Goal: Book appointment/travel/reservation

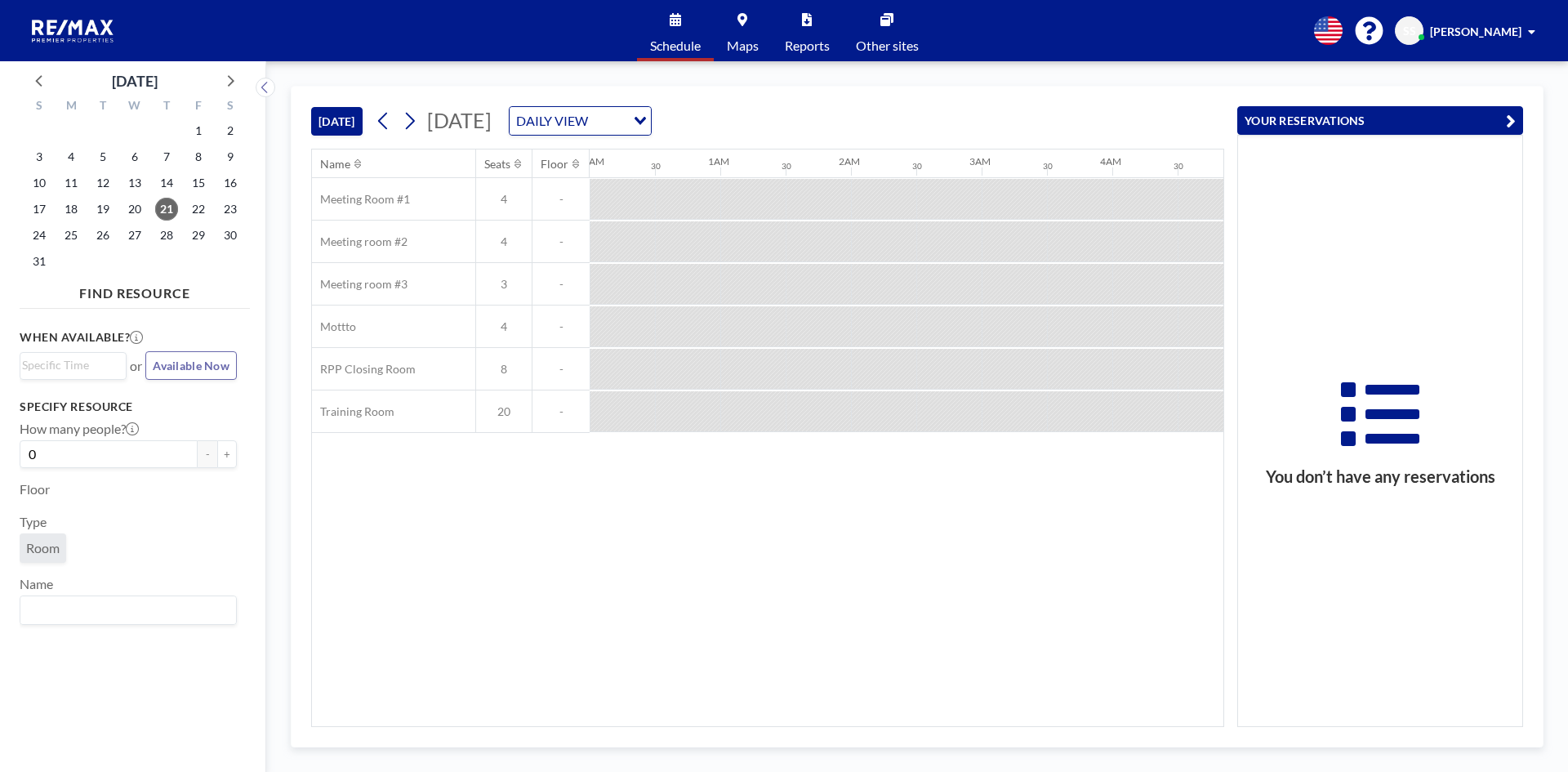
scroll to position [0, 1110]
click at [630, 127] on input "Search for option" at bounding box center [570, 120] width 119 height 21
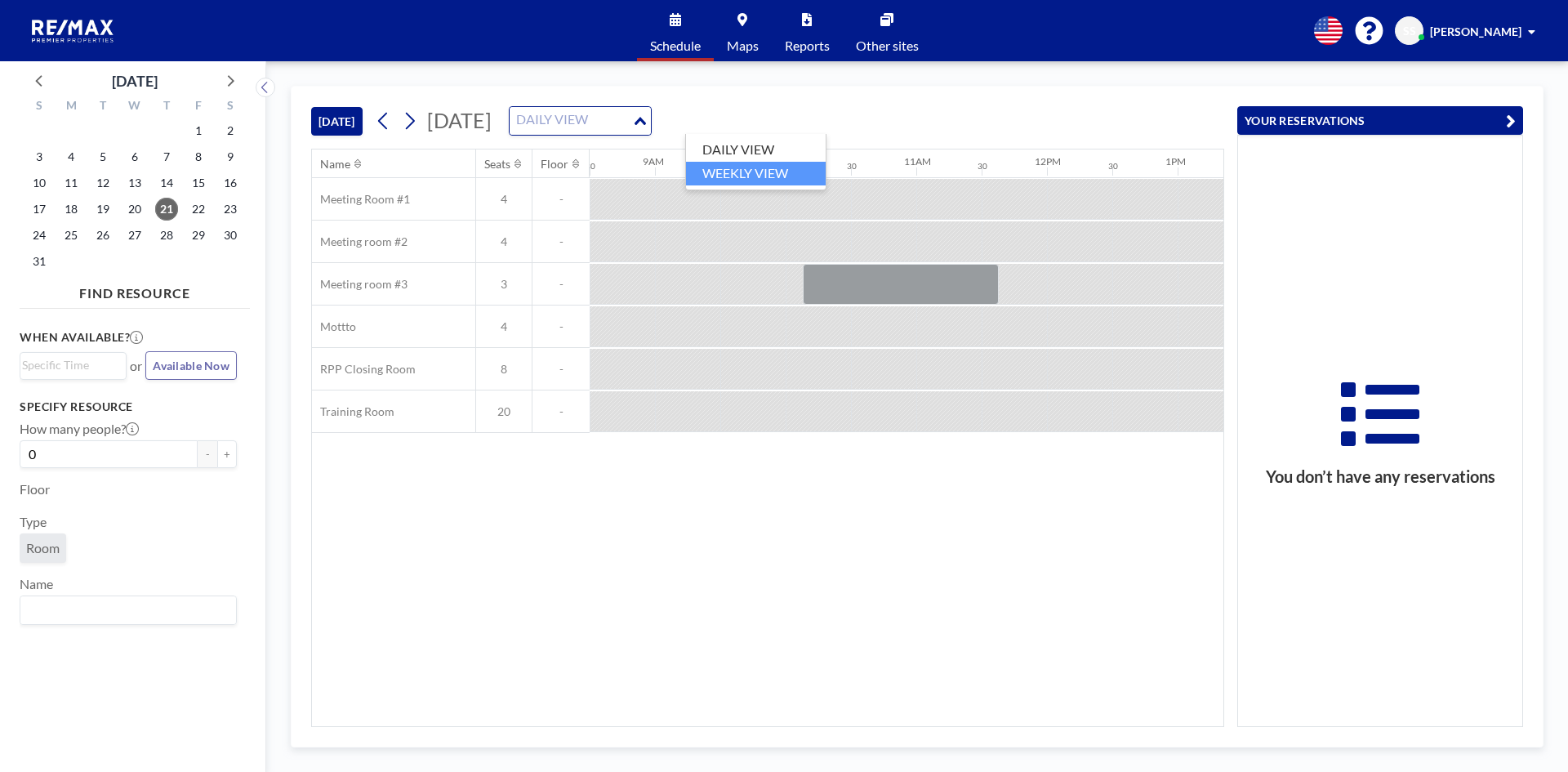
click at [776, 169] on li "WEEKLY VIEW" at bounding box center [756, 174] width 140 height 24
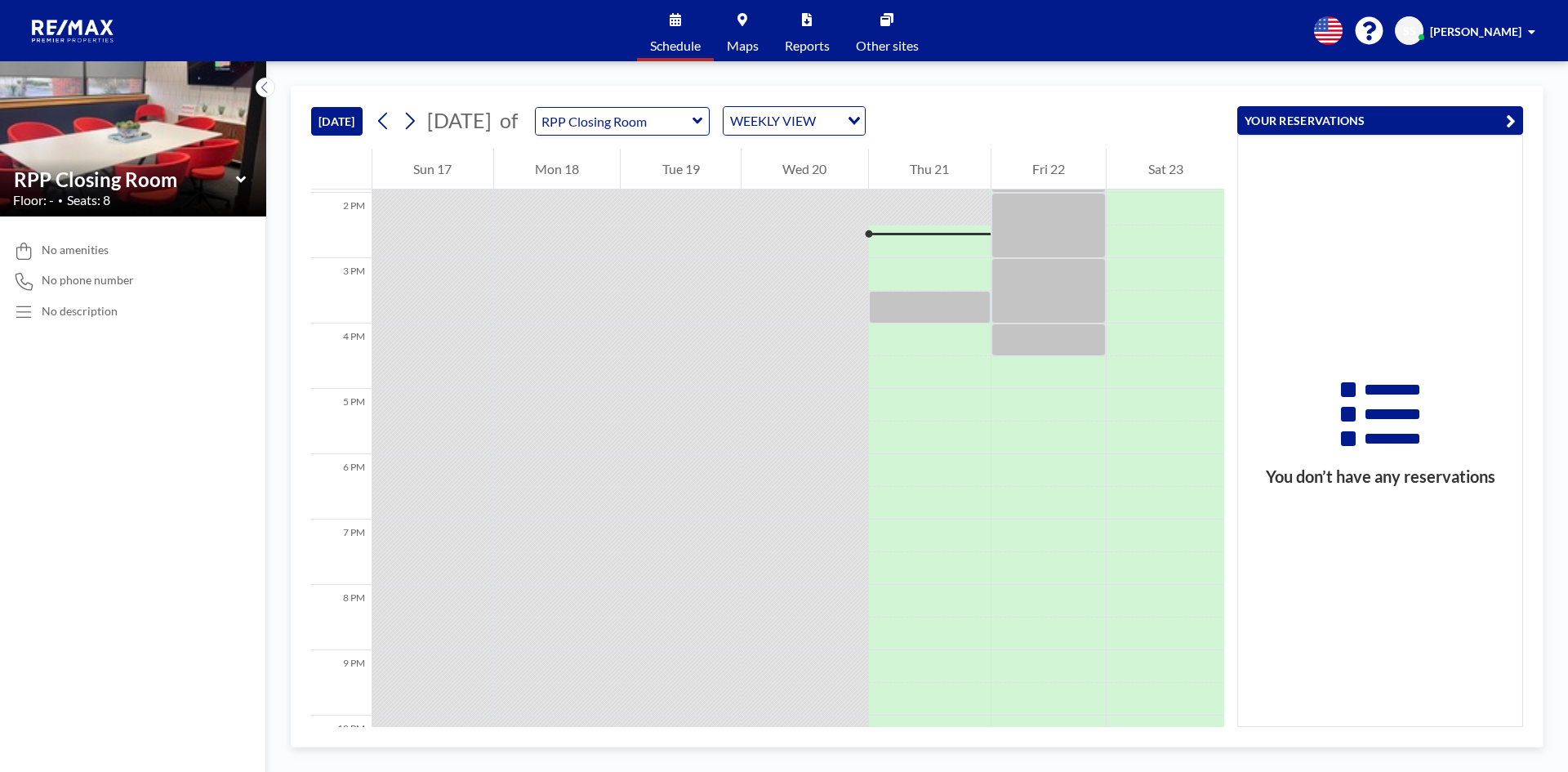
scroll to position [914, 0]
click at [904, 303] on div at bounding box center [930, 303] width 122 height 33
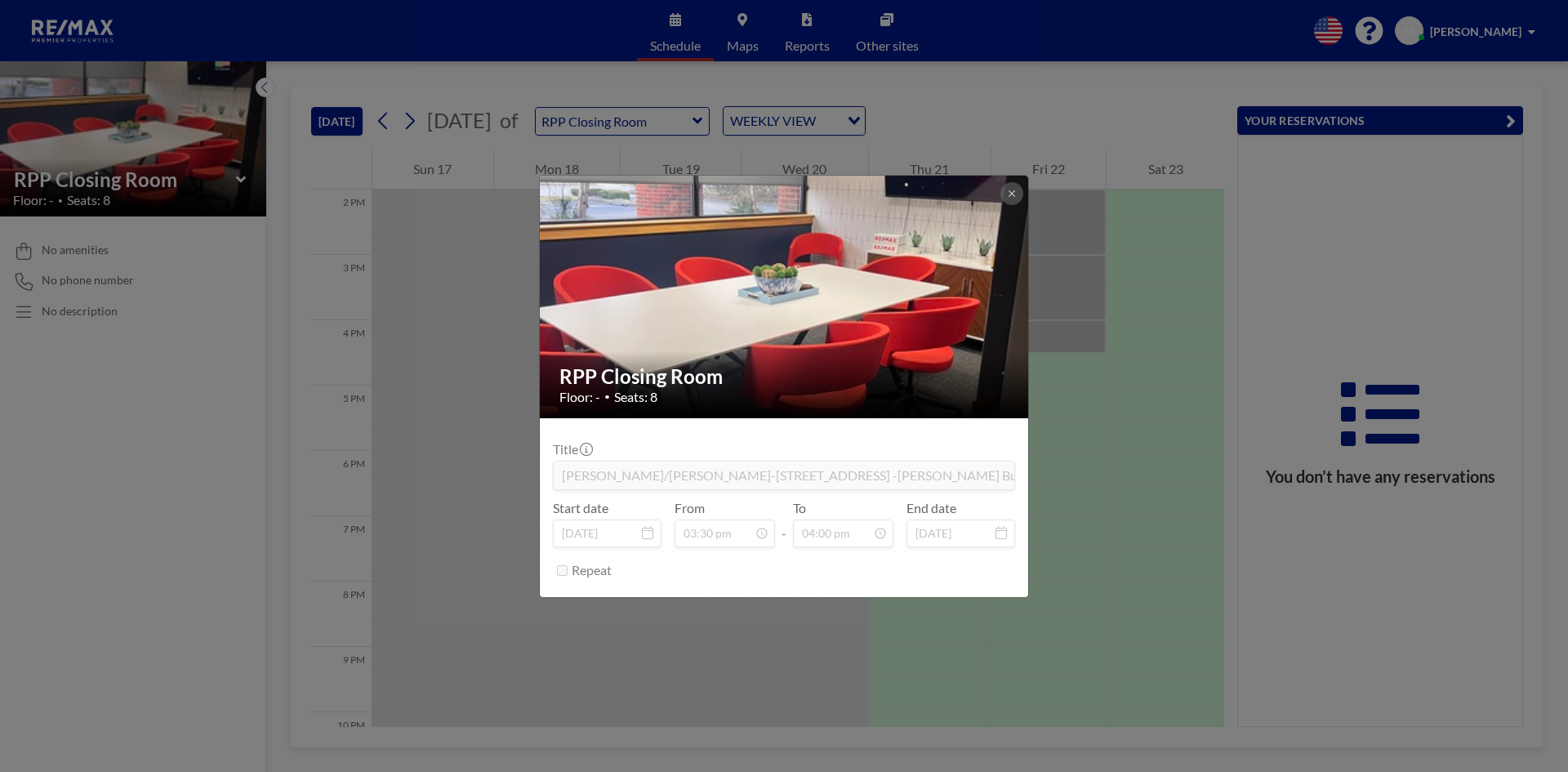
click at [207, 441] on div "RPP Closing Room Floor: - • Seats: 8 Title [PERSON_NAME]/[PERSON_NAME]-[STREET_…" at bounding box center [784, 386] width 1568 height 772
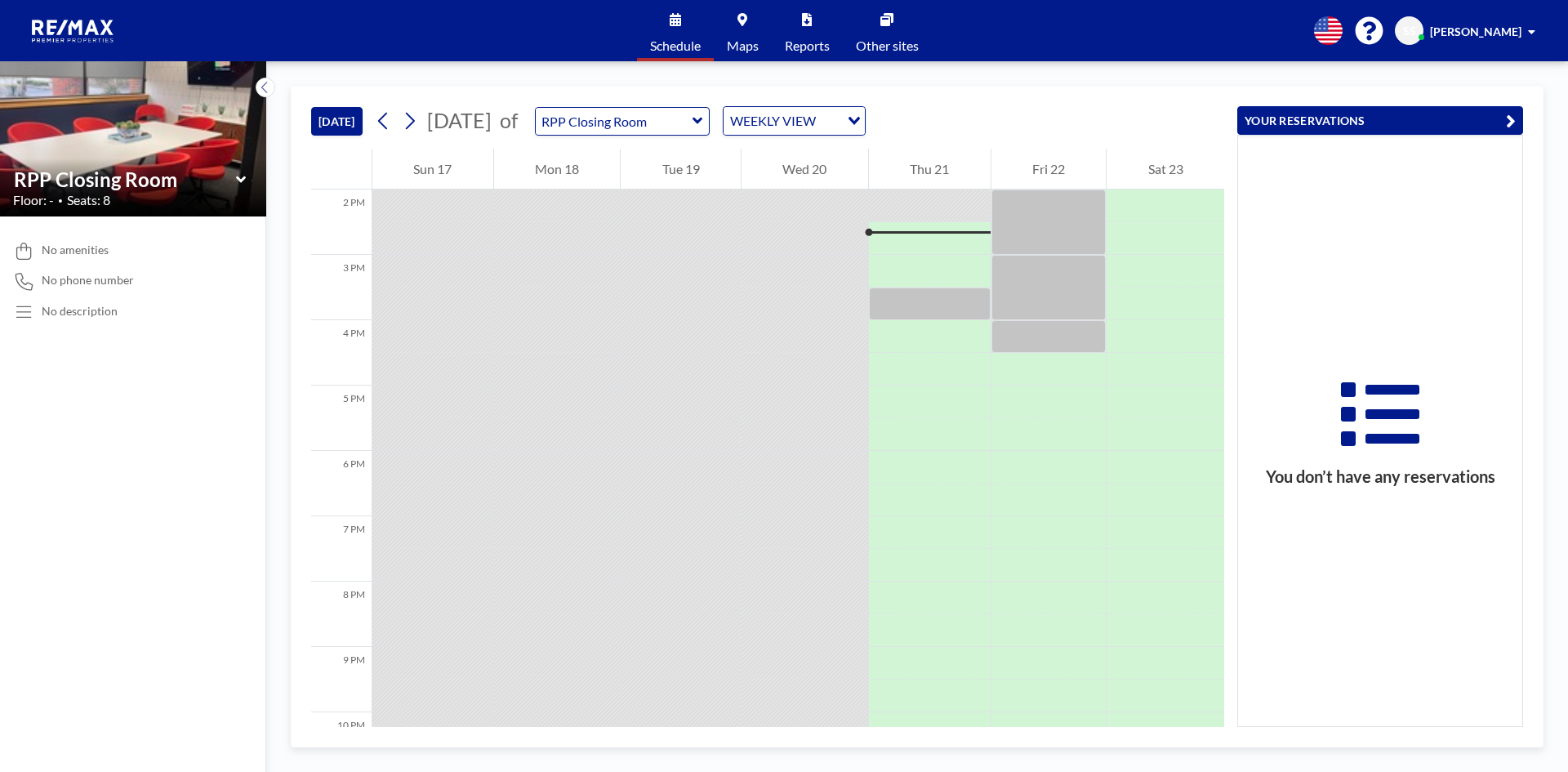
click at [78, 31] on img at bounding box center [73, 31] width 95 height 33
click at [1035, 347] on div at bounding box center [1048, 336] width 115 height 33
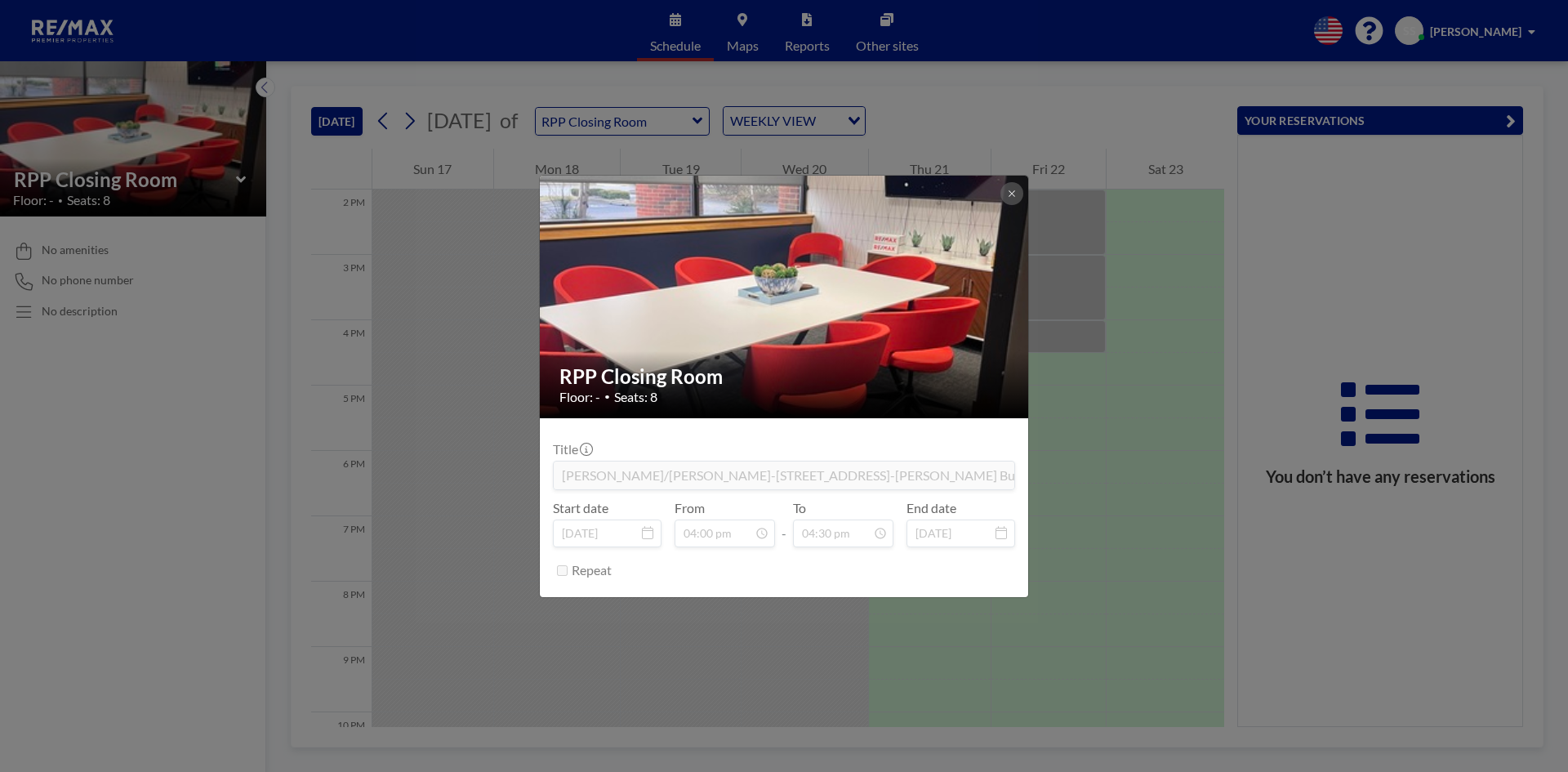
click at [1140, 379] on div "RPP Closing Room Floor: - • Seats: 8 Title [PERSON_NAME]/[PERSON_NAME]-[STREET_…" at bounding box center [784, 386] width 1568 height 772
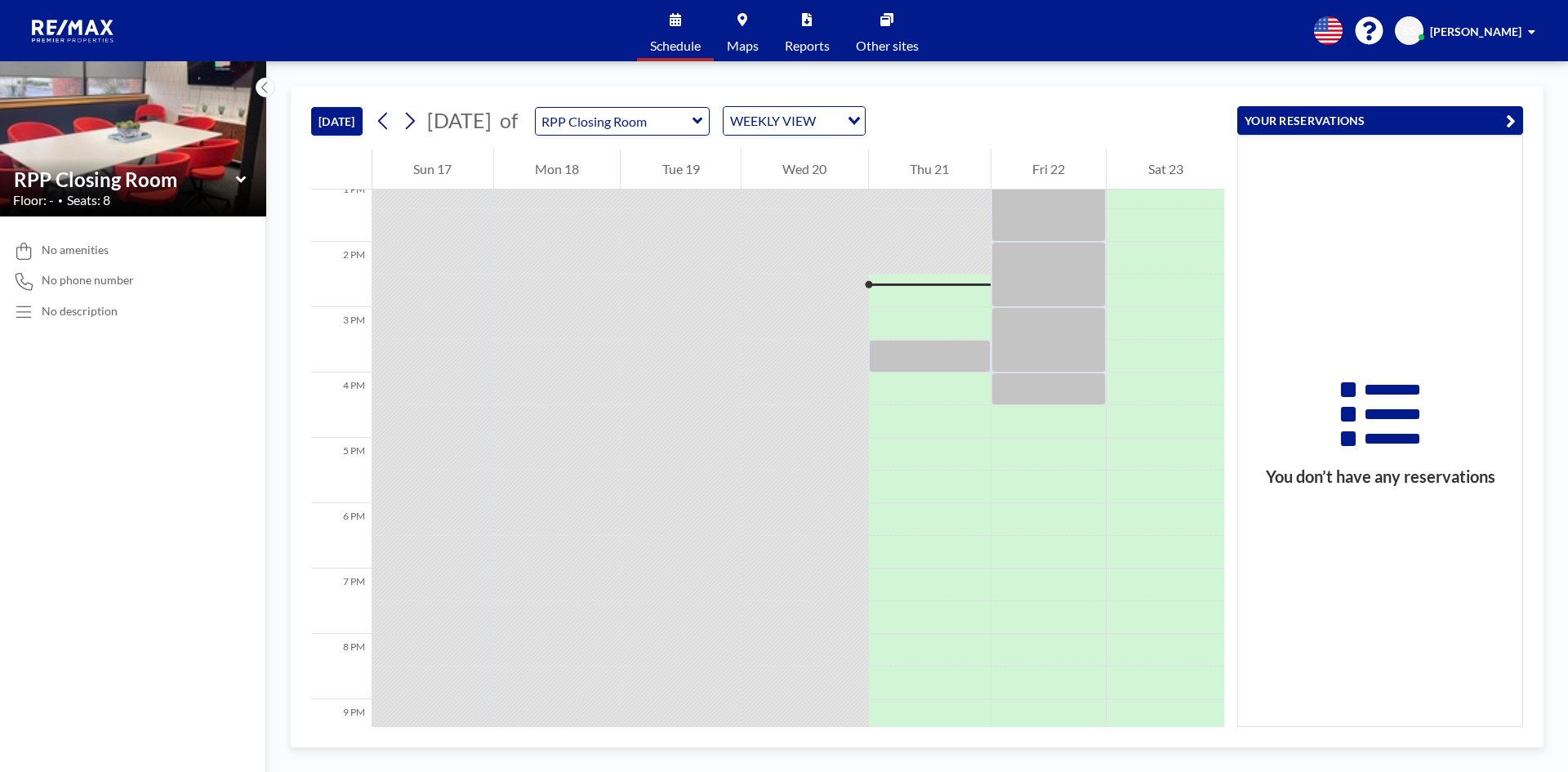
scroll to position [833, 0]
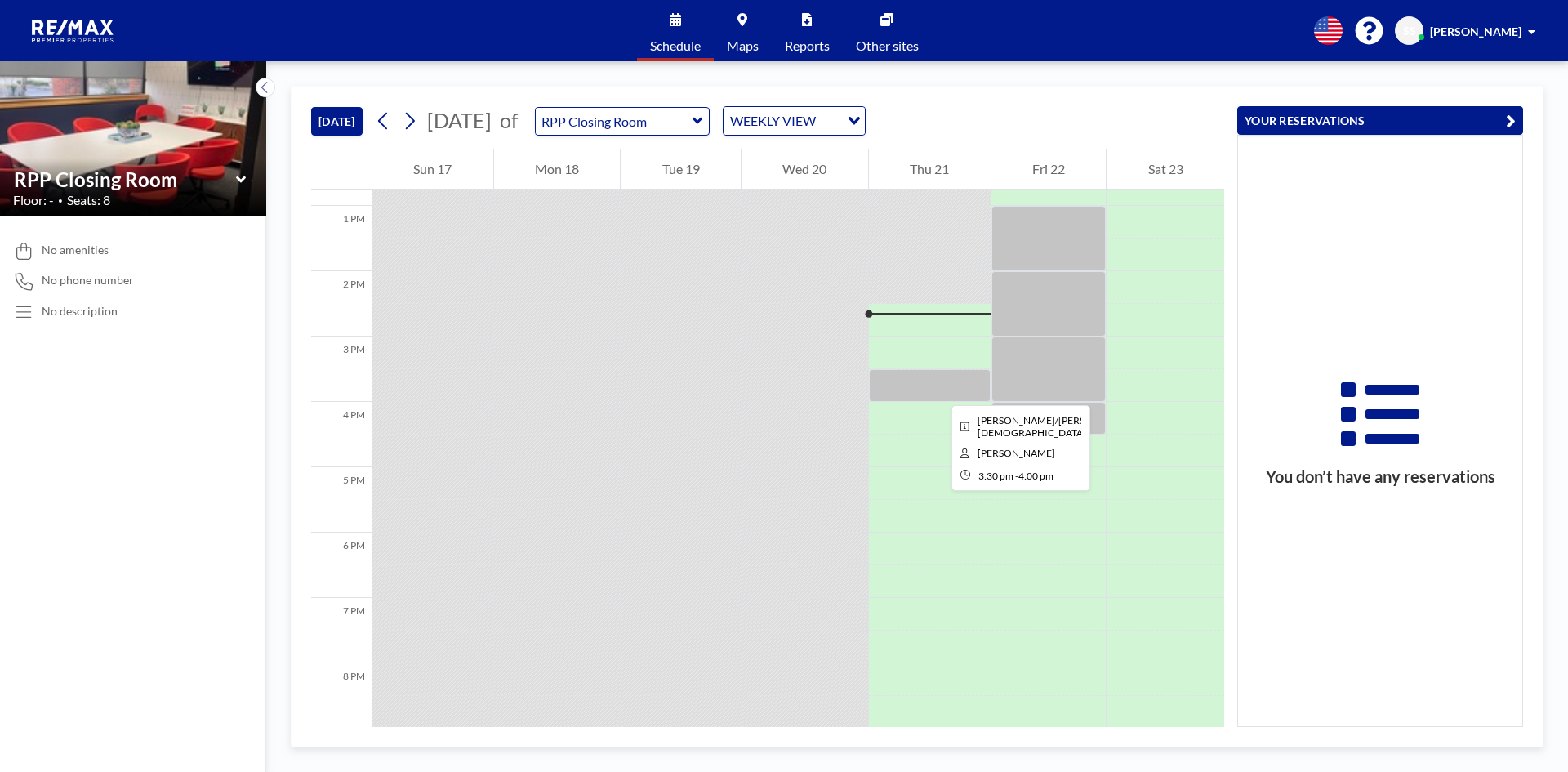
click at [938, 390] on div at bounding box center [930, 385] width 122 height 33
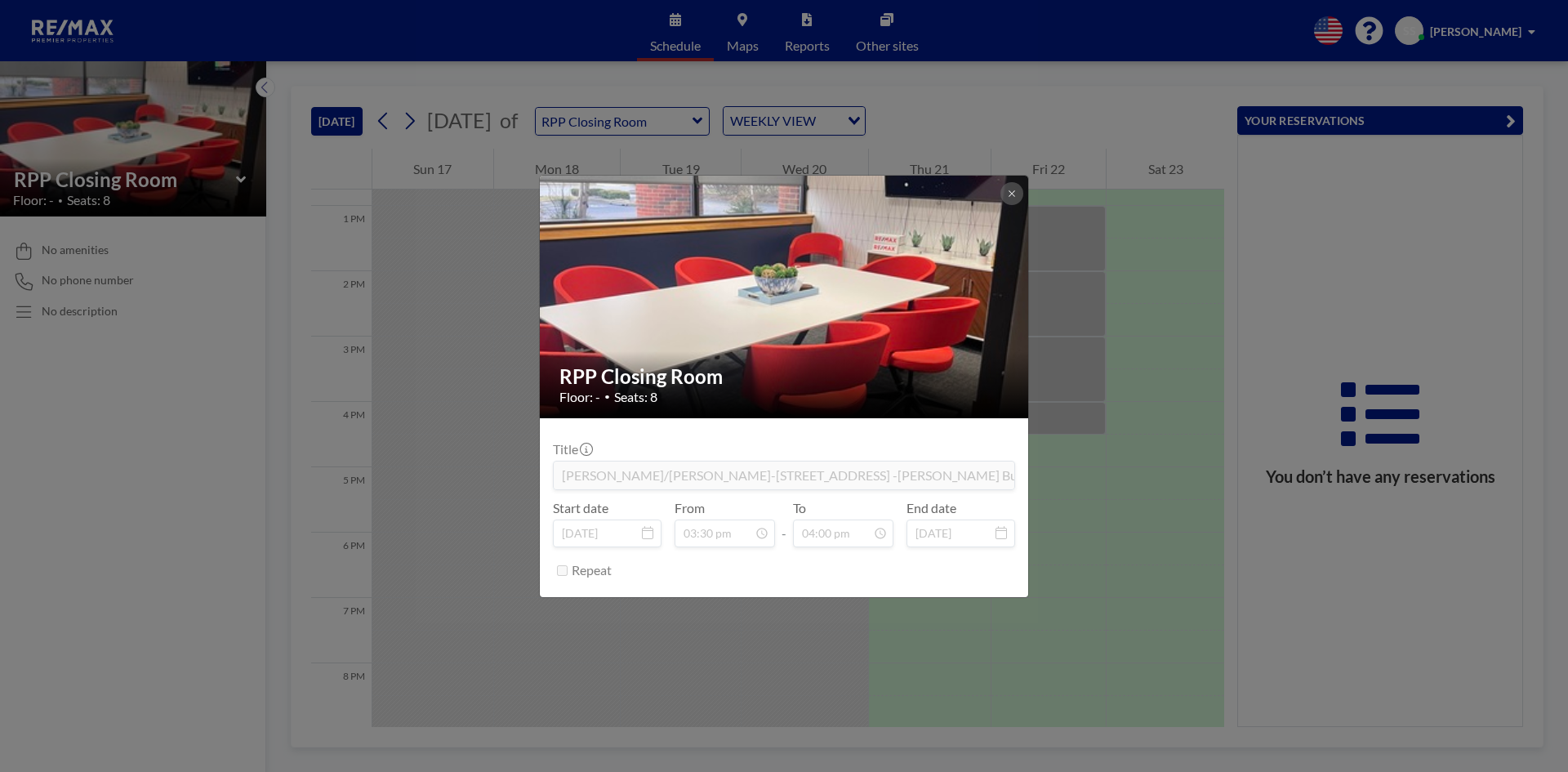
click at [1113, 476] on div "RPP Closing Room Floor: - • Seats: 8 Title [PERSON_NAME]/[PERSON_NAME]-[STREET_…" at bounding box center [784, 386] width 1568 height 772
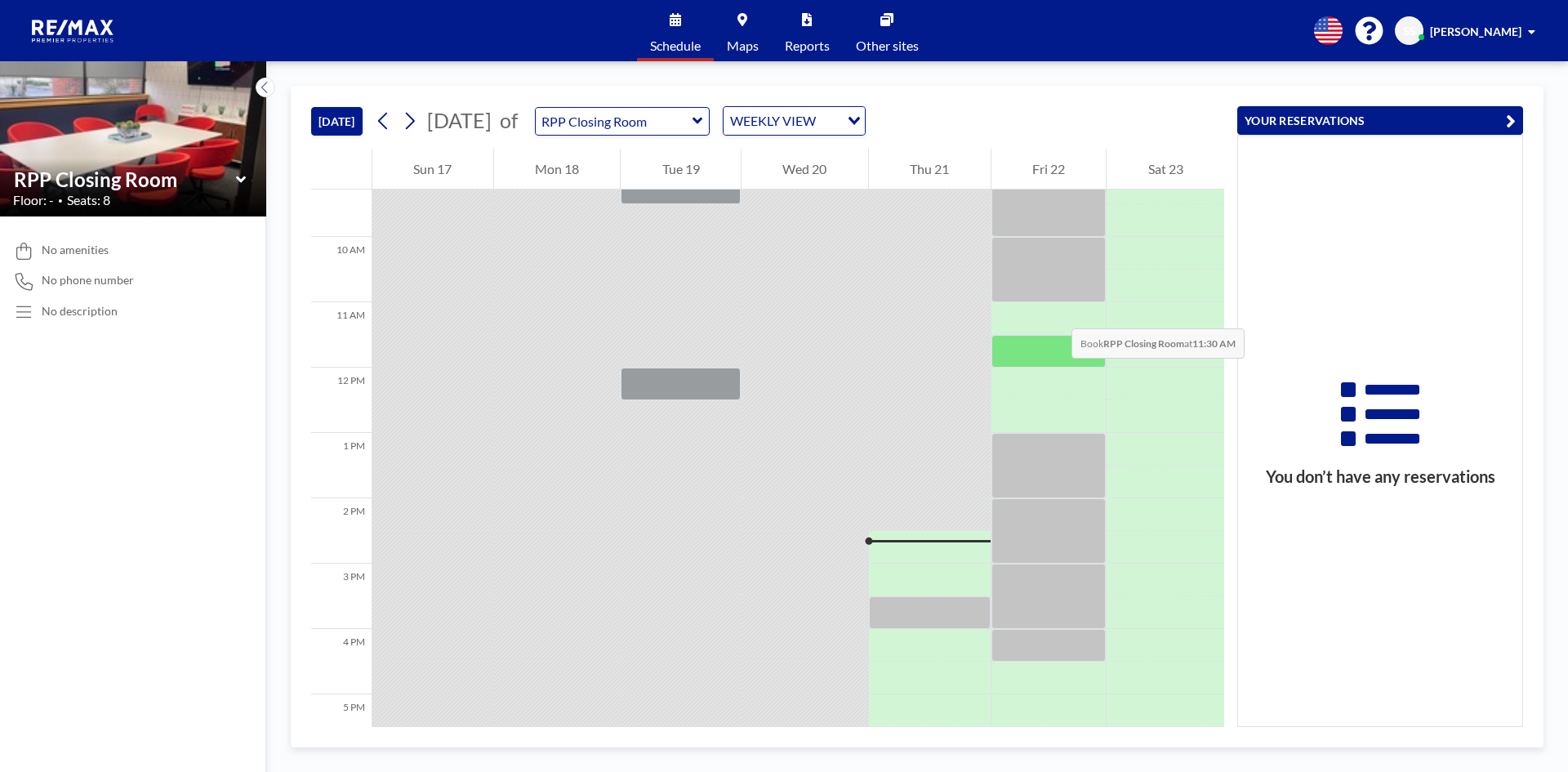
scroll to position [506, 0]
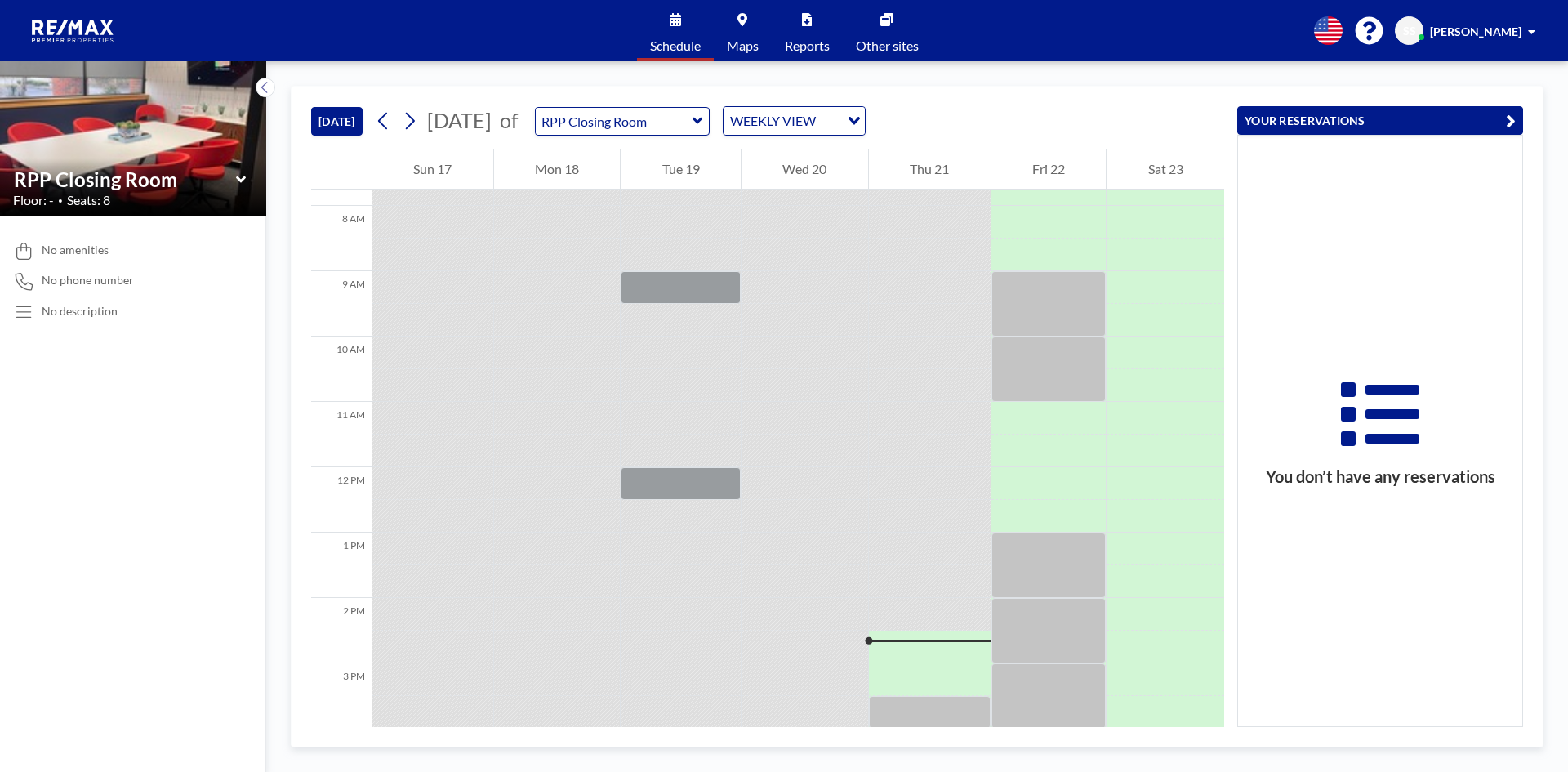
drag, startPoint x: 863, startPoint y: 141, endPoint x: 861, endPoint y: 133, distance: 8.3
click at [863, 140] on div "[DATE] [DATE] of RPP Closing Room WEEKLY VIEW Loading..." at bounding box center [767, 118] width 913 height 62
click at [861, 131] on div "WEEKLY VIEW Loading..." at bounding box center [793, 121] width 141 height 28
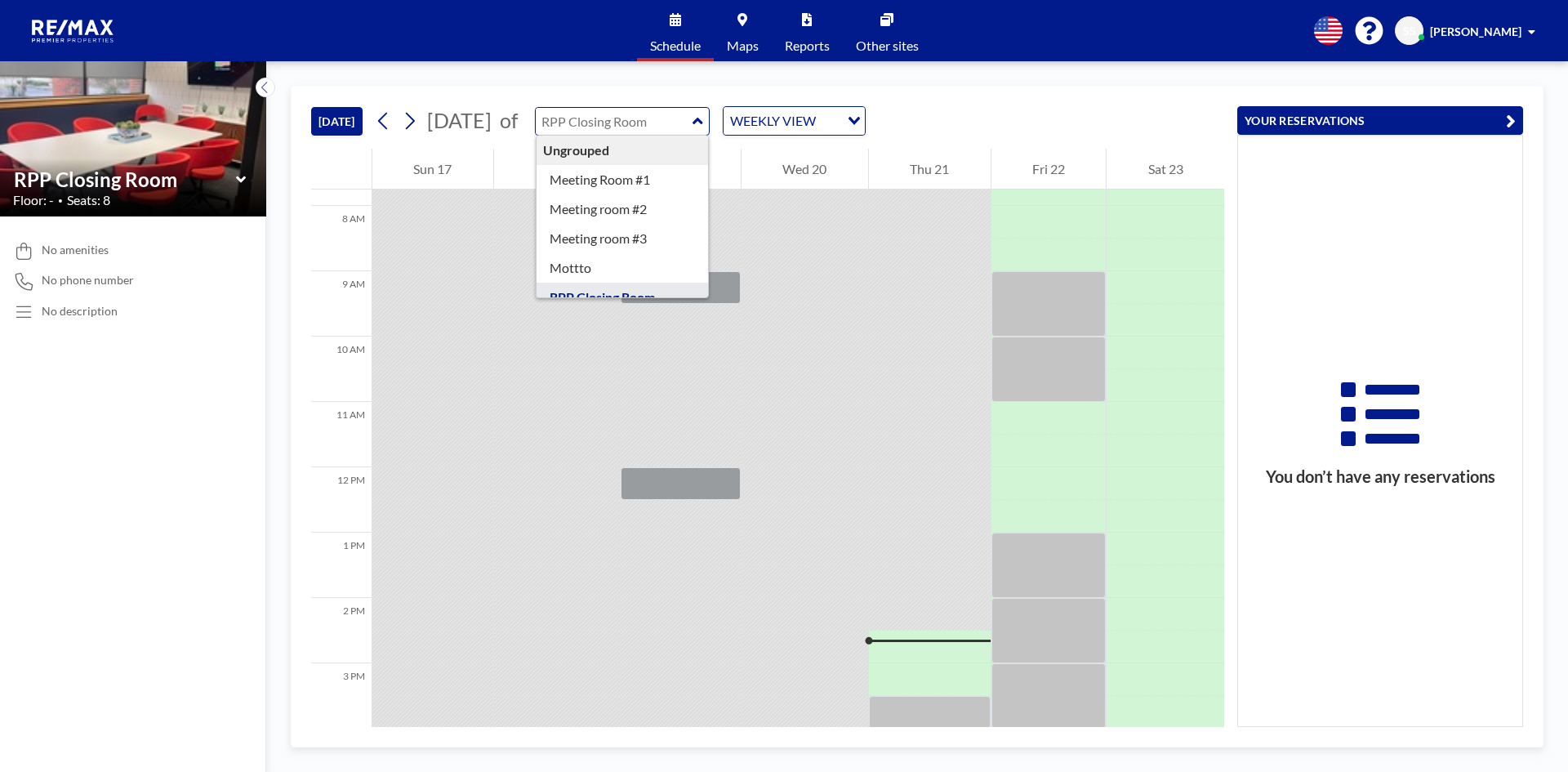
click at [692, 124] on input "text" at bounding box center [614, 121] width 157 height 27
type input "Meeting Room #1"
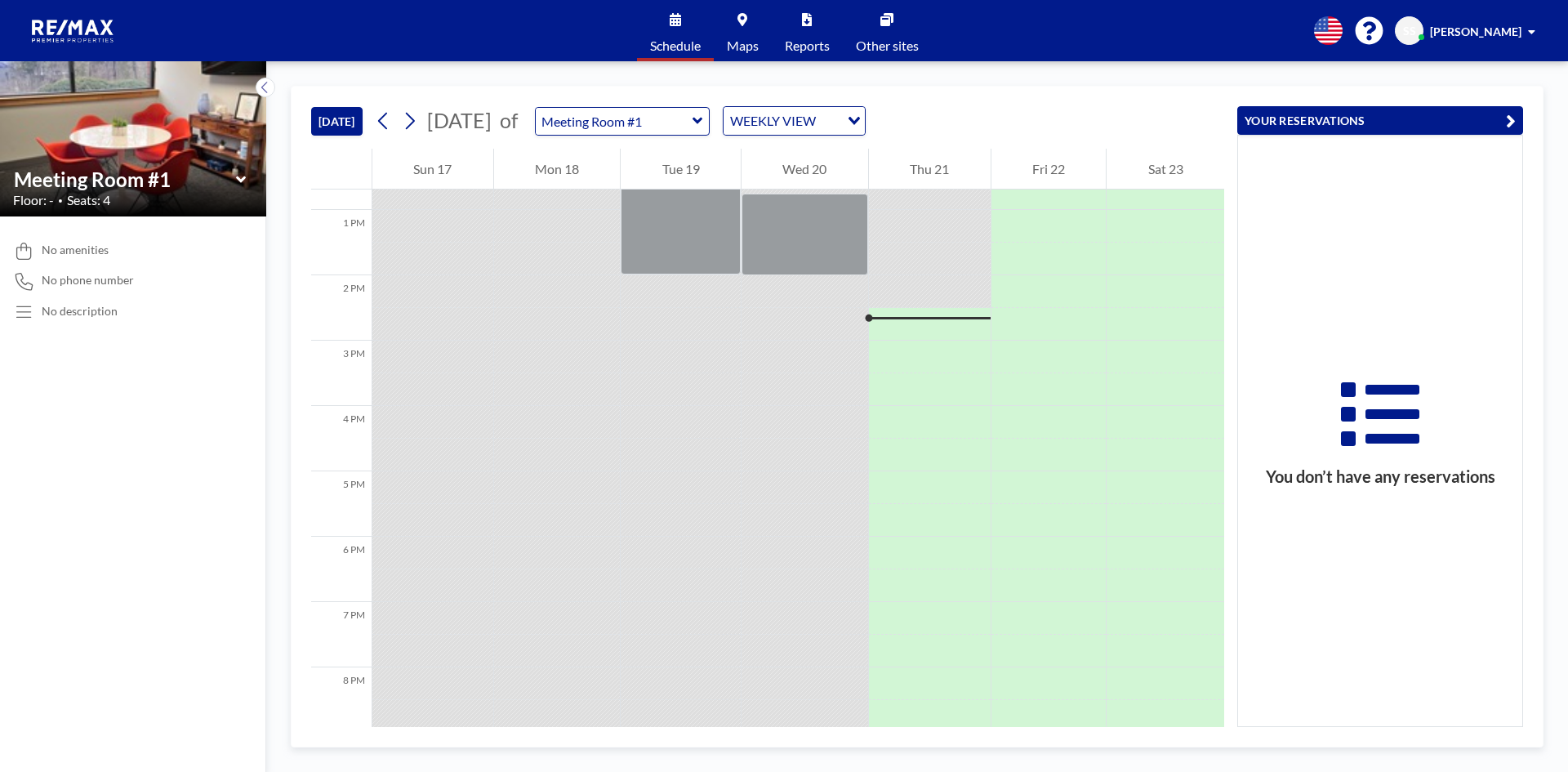
scroll to position [914, 0]
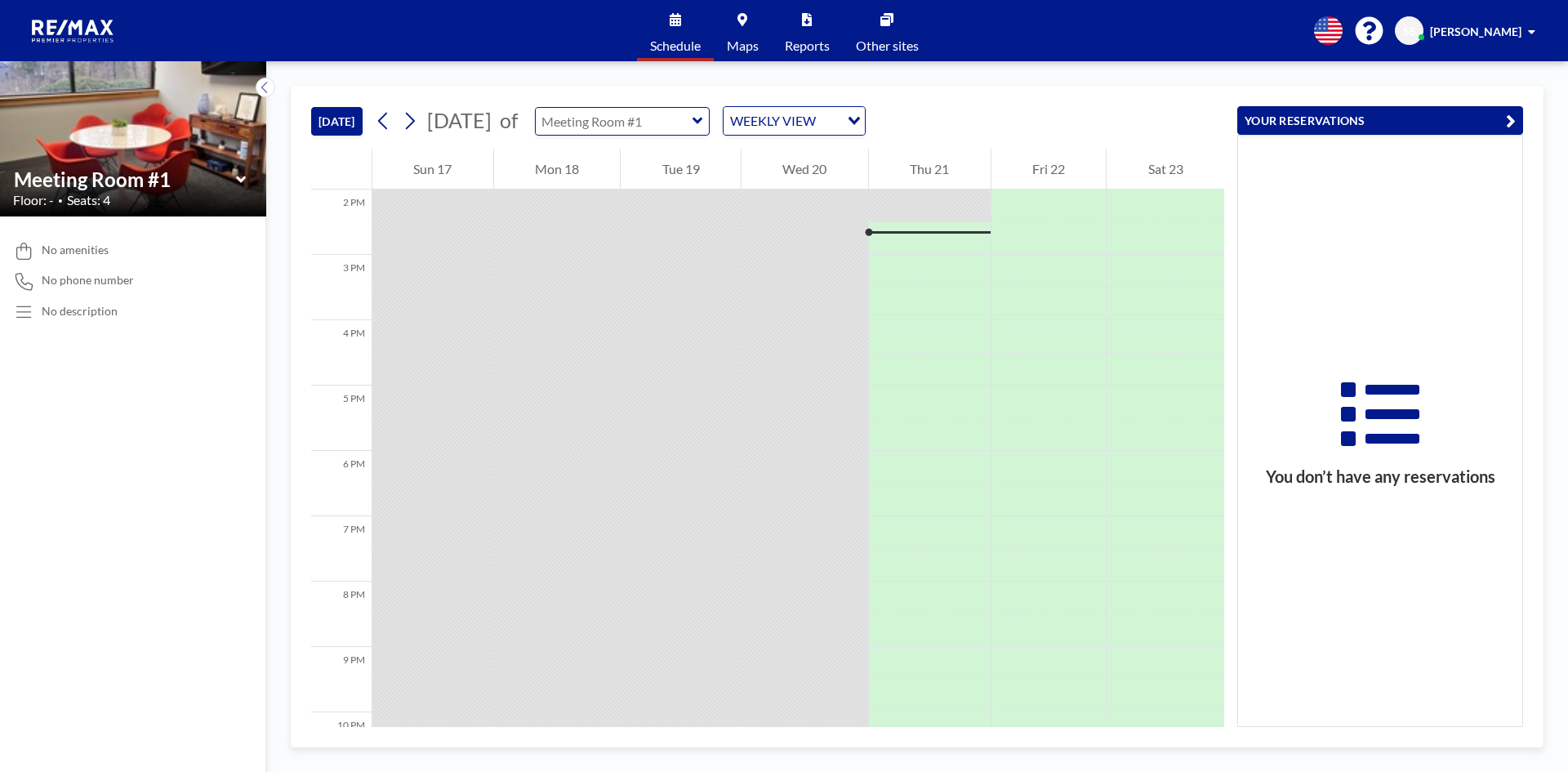
click at [692, 126] on input "text" at bounding box center [614, 121] width 157 height 27
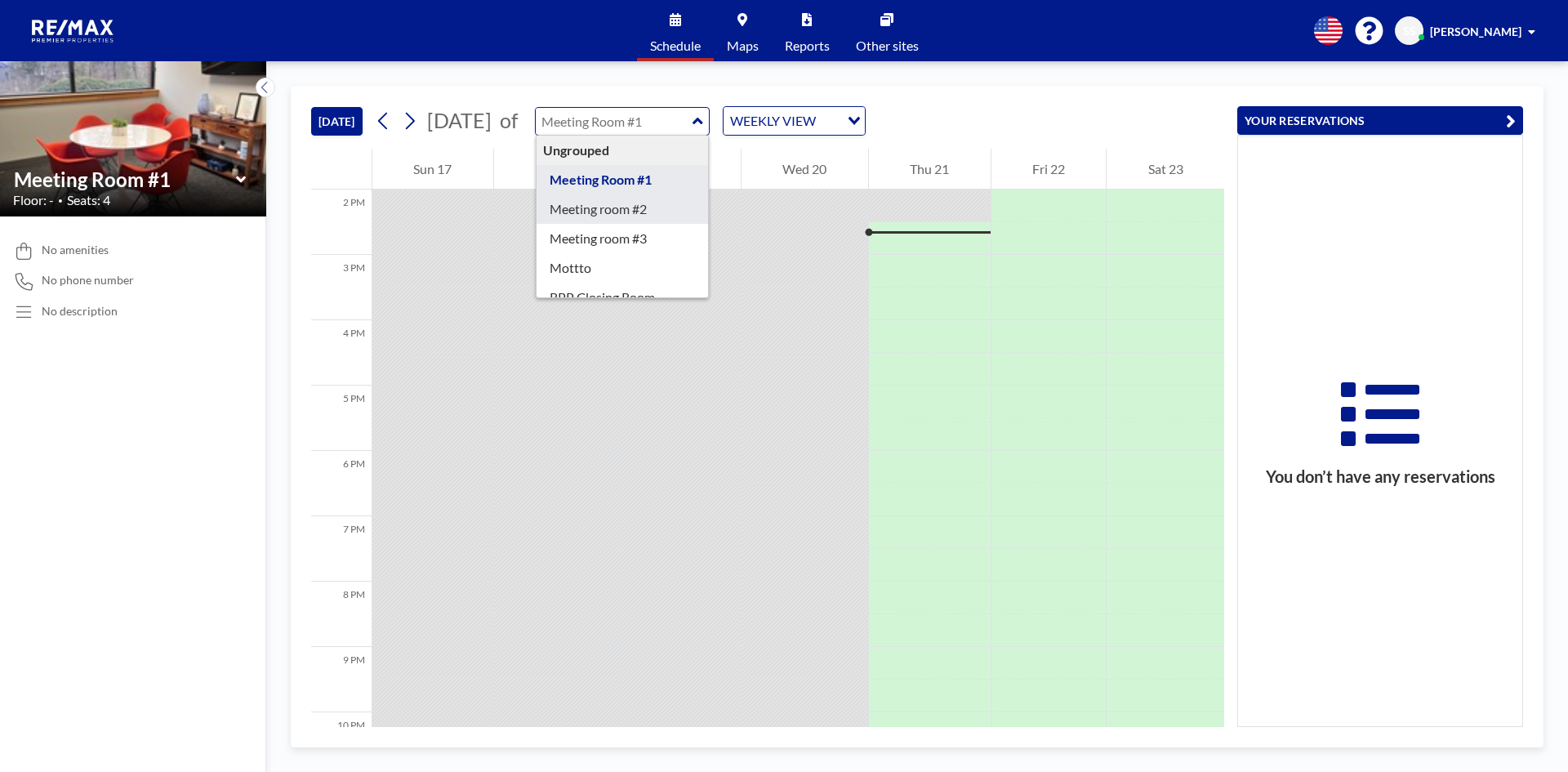
type input "Meeting room #2"
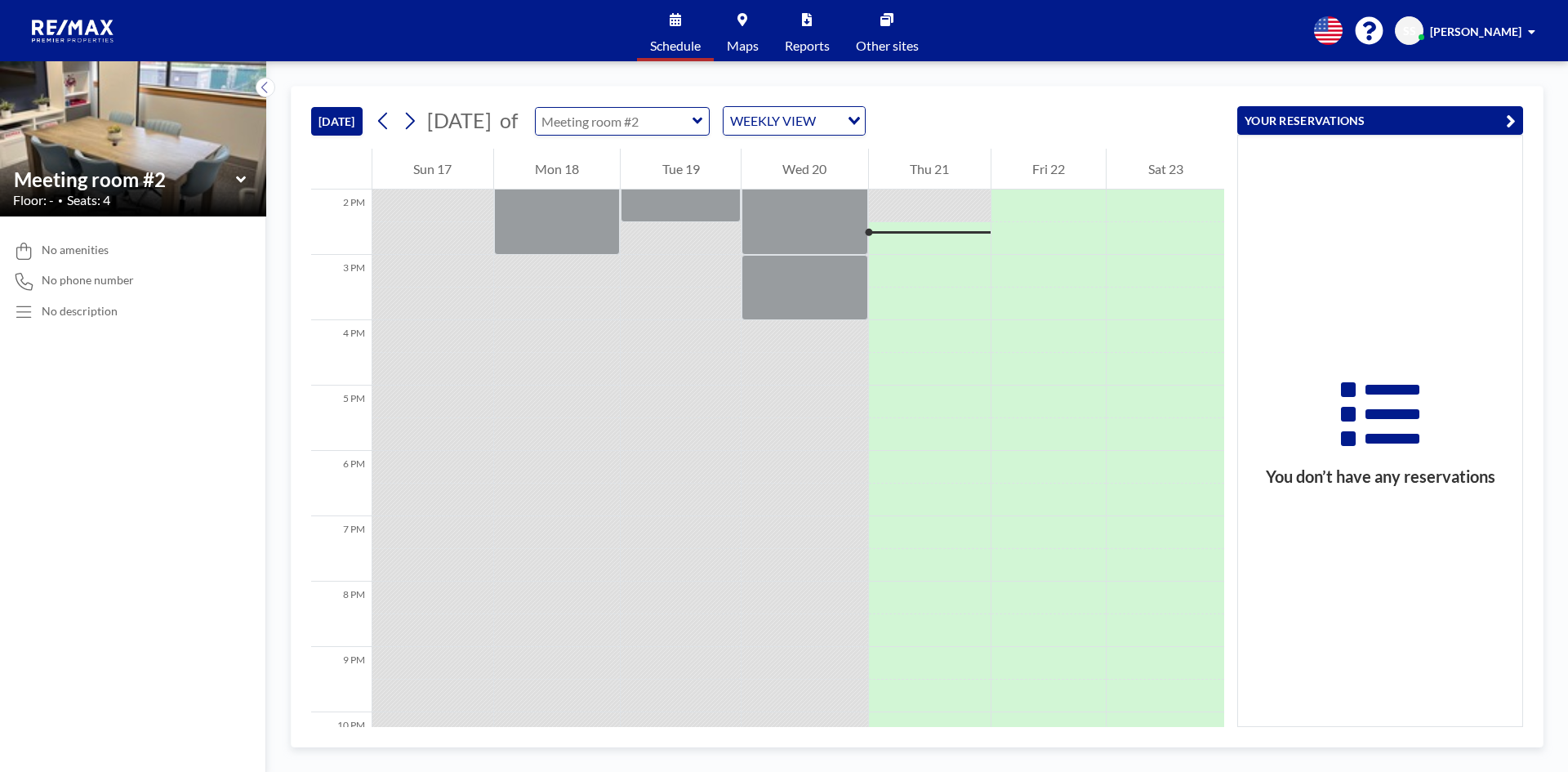
click at [692, 130] on input "text" at bounding box center [614, 121] width 157 height 27
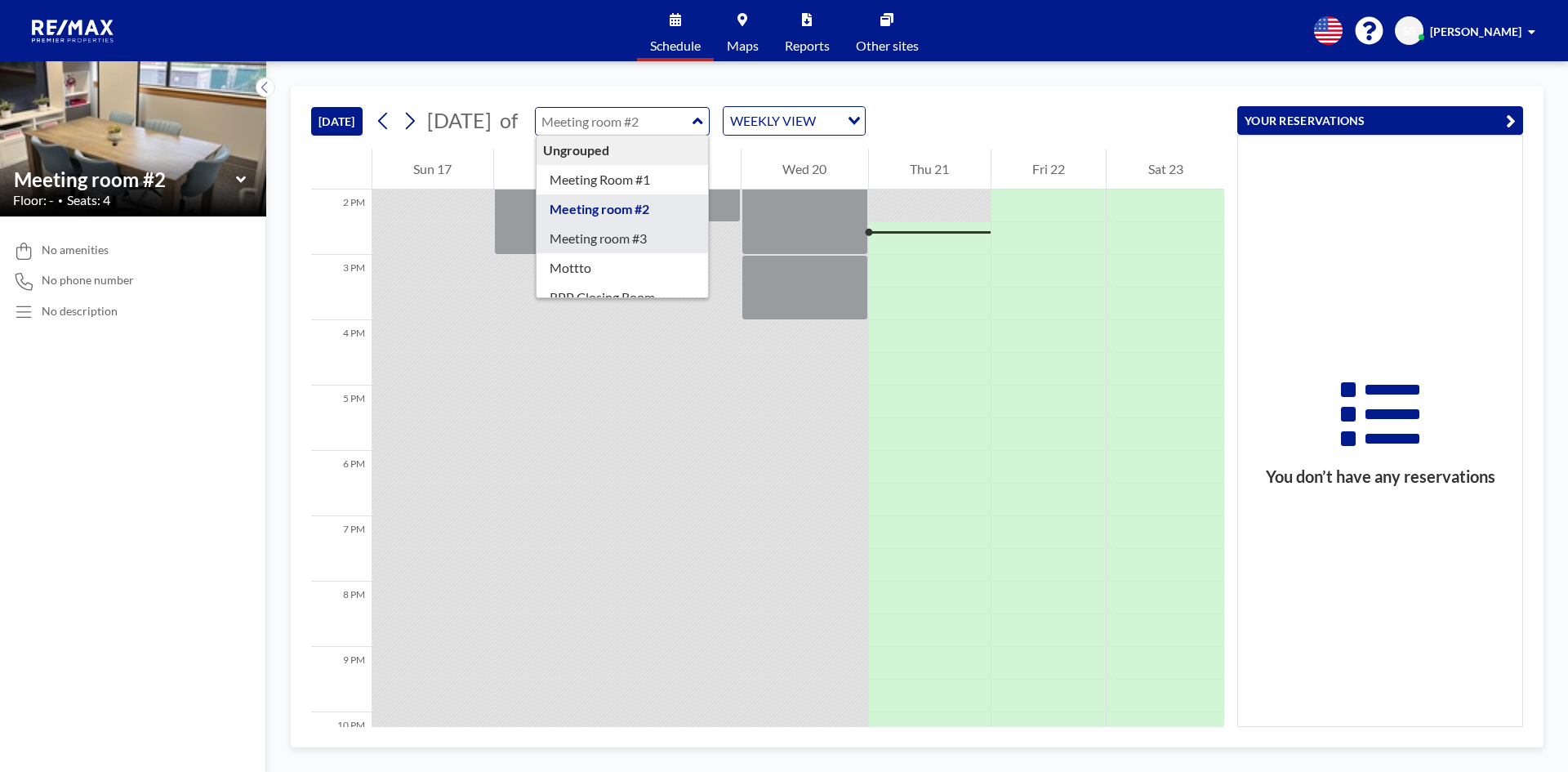
type input "Meeting room #3"
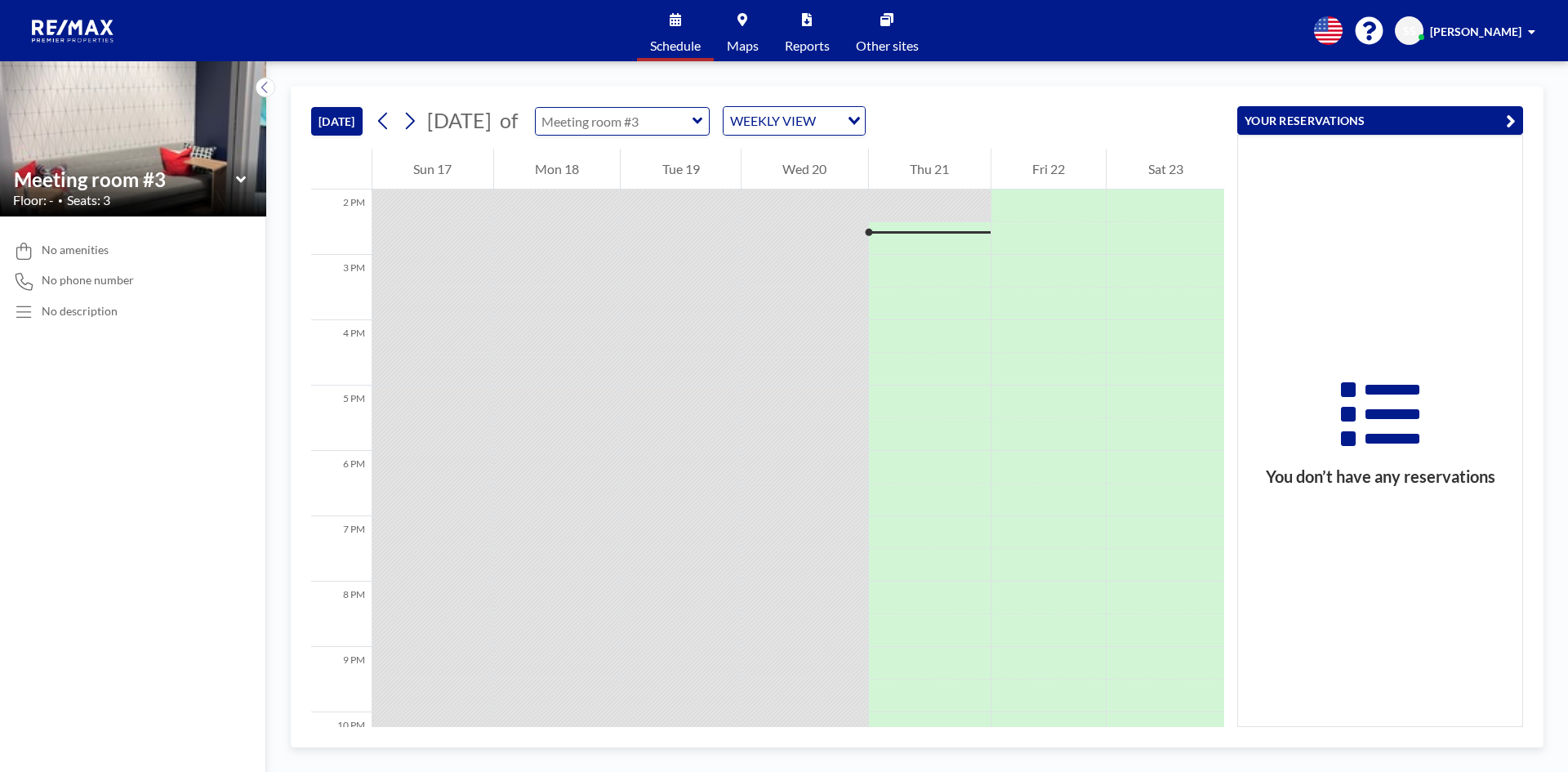
click at [692, 130] on input "text" at bounding box center [614, 121] width 157 height 27
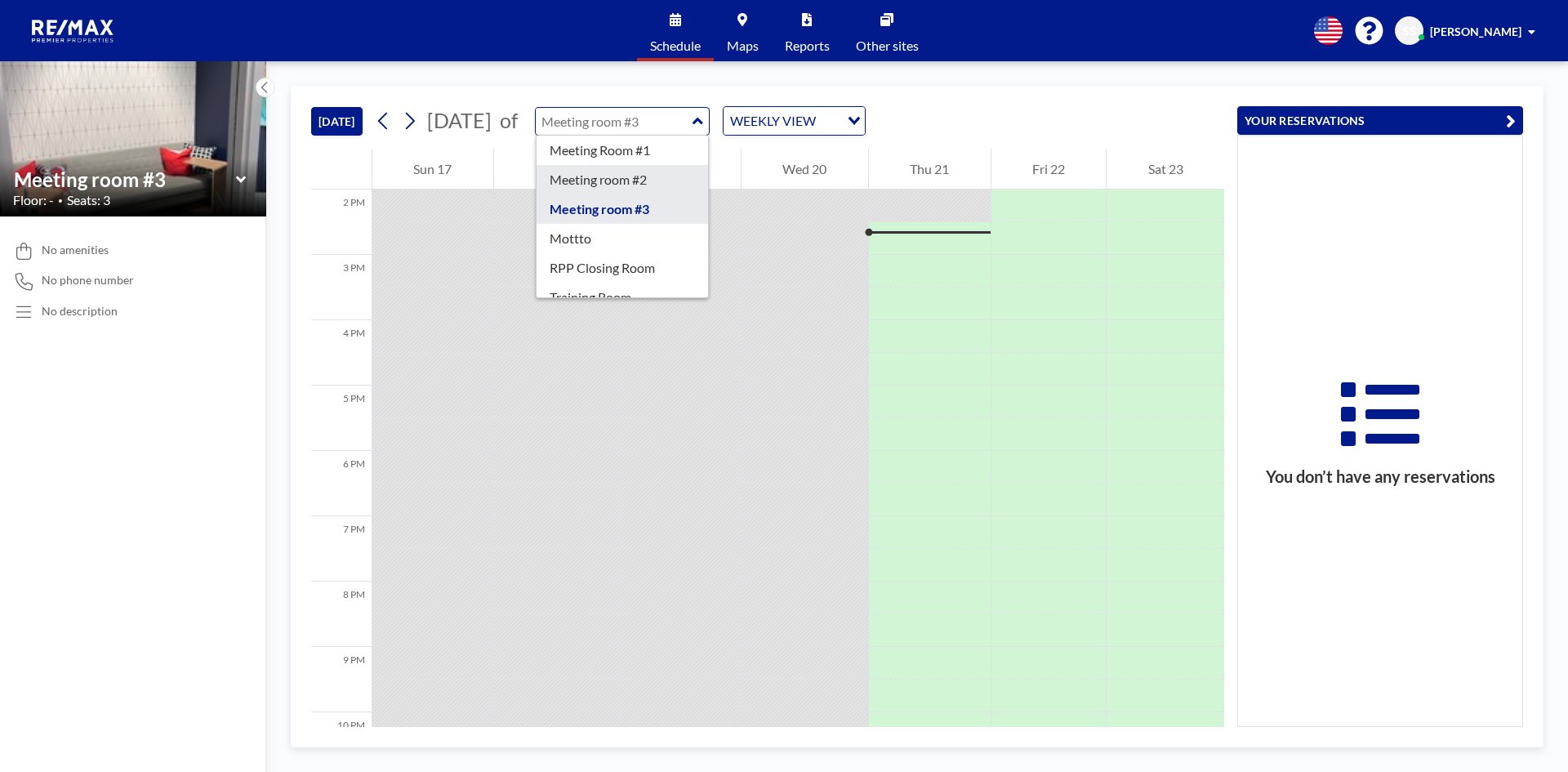
scroll to position [52, 0]
type input "RPP Closing Room"
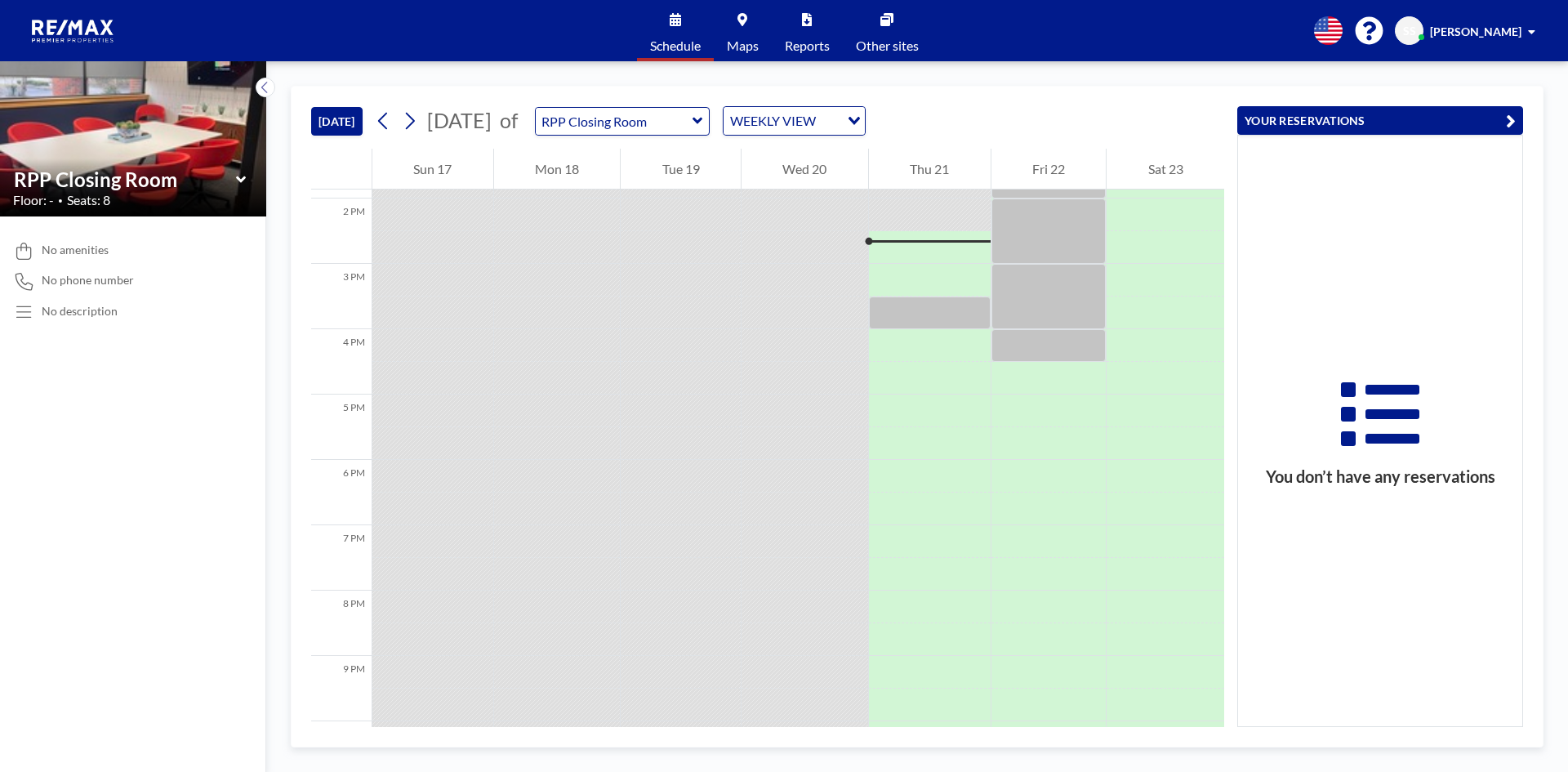
scroll to position [914, 0]
click at [823, 118] on div "WEEKLY VIEW" at bounding box center [781, 119] width 116 height 24
click at [834, 141] on li "DAILY VIEW" at bounding box center [844, 150] width 140 height 24
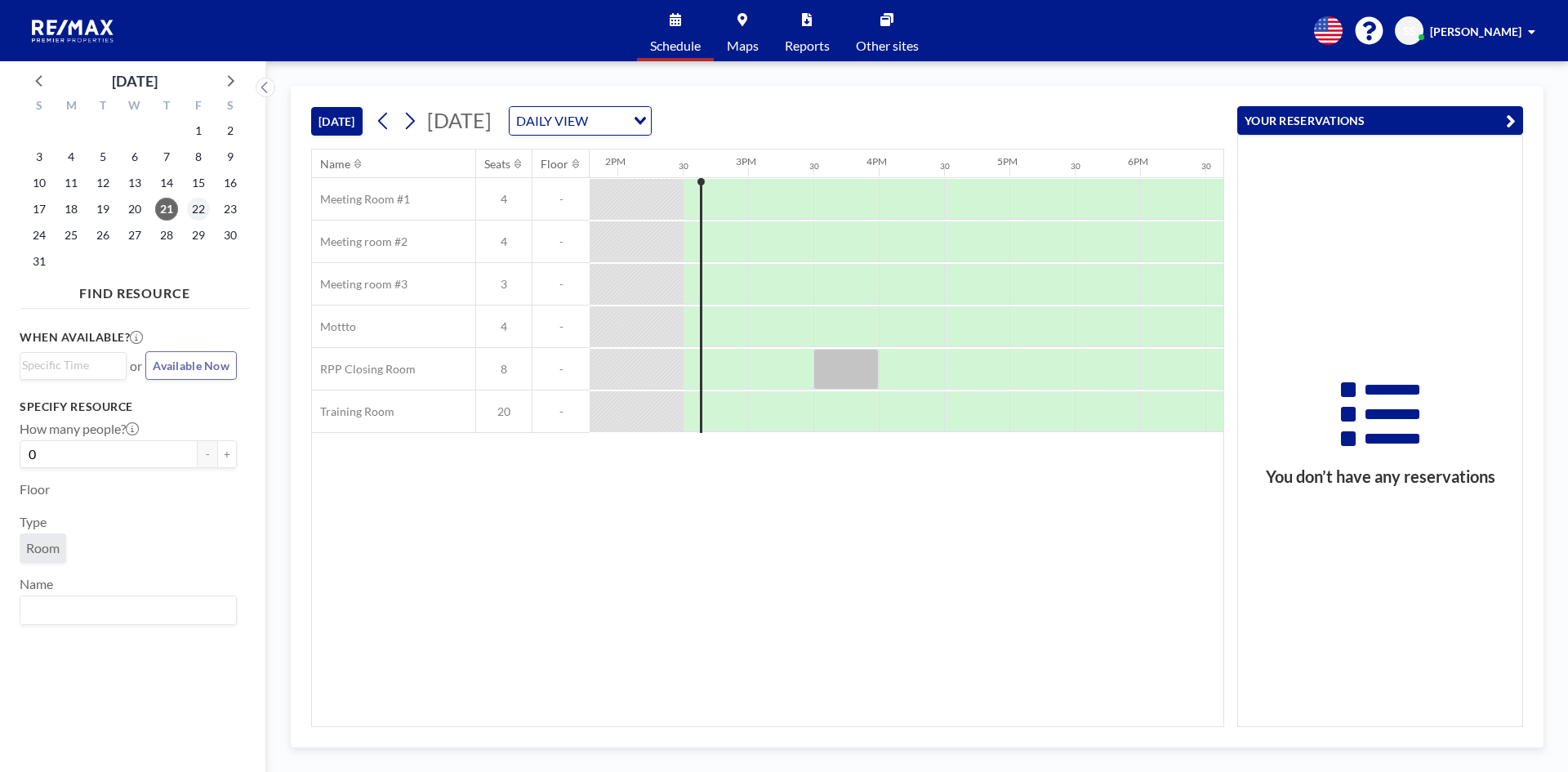
scroll to position [0, 1829]
click at [197, 202] on span "22" at bounding box center [198, 209] width 23 height 23
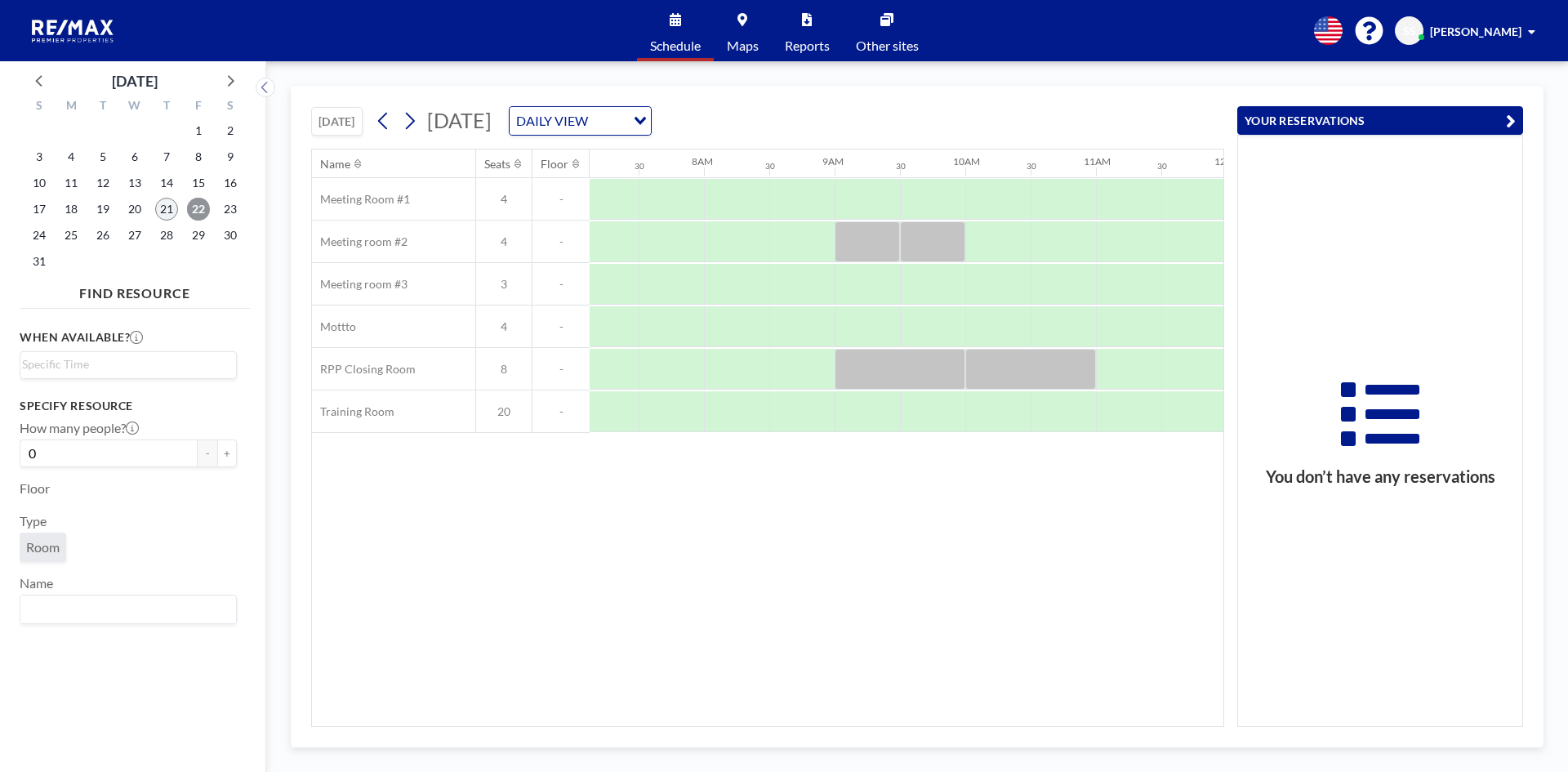
scroll to position [0, 980]
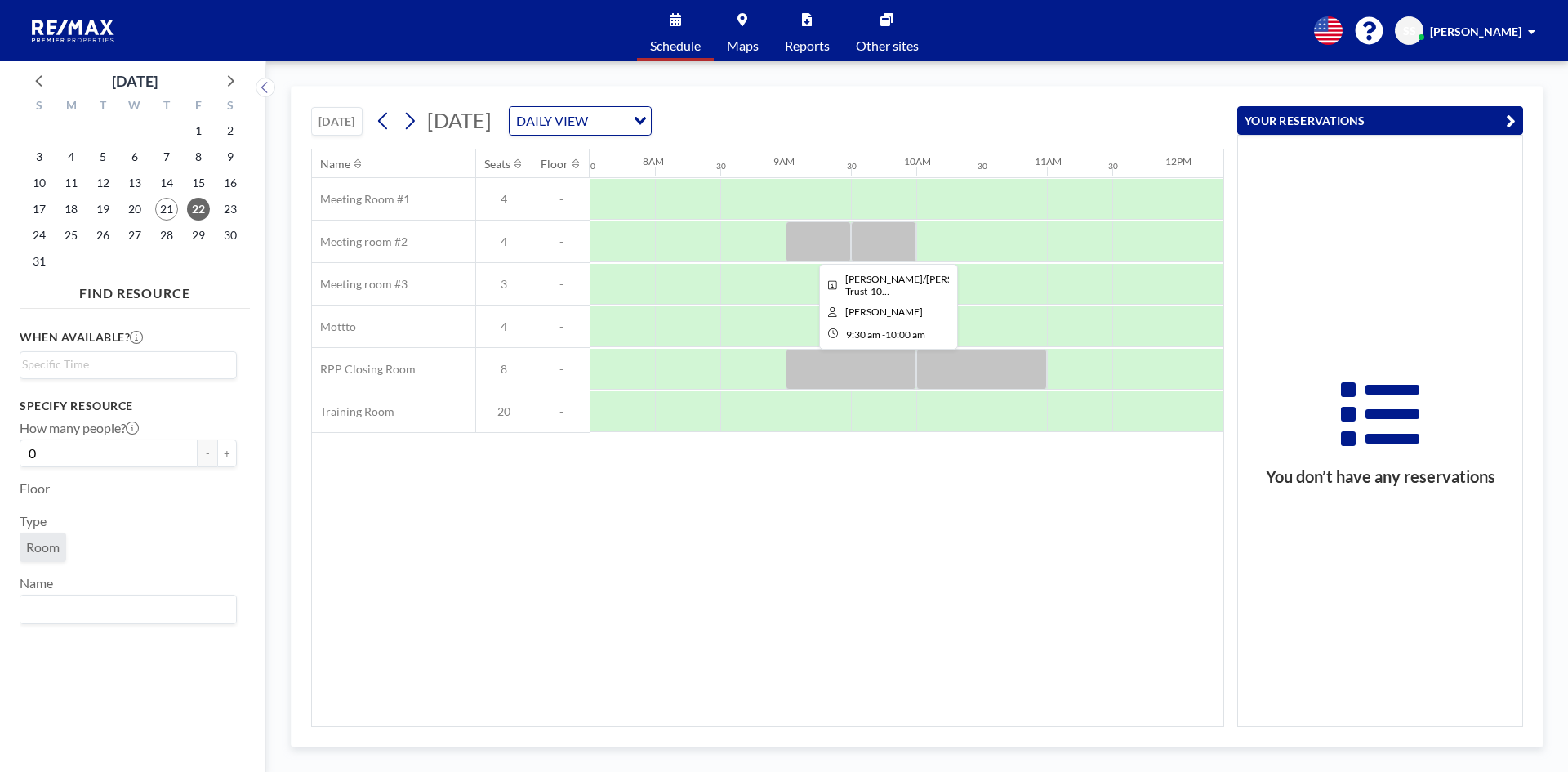
click at [890, 234] on div at bounding box center [883, 241] width 65 height 41
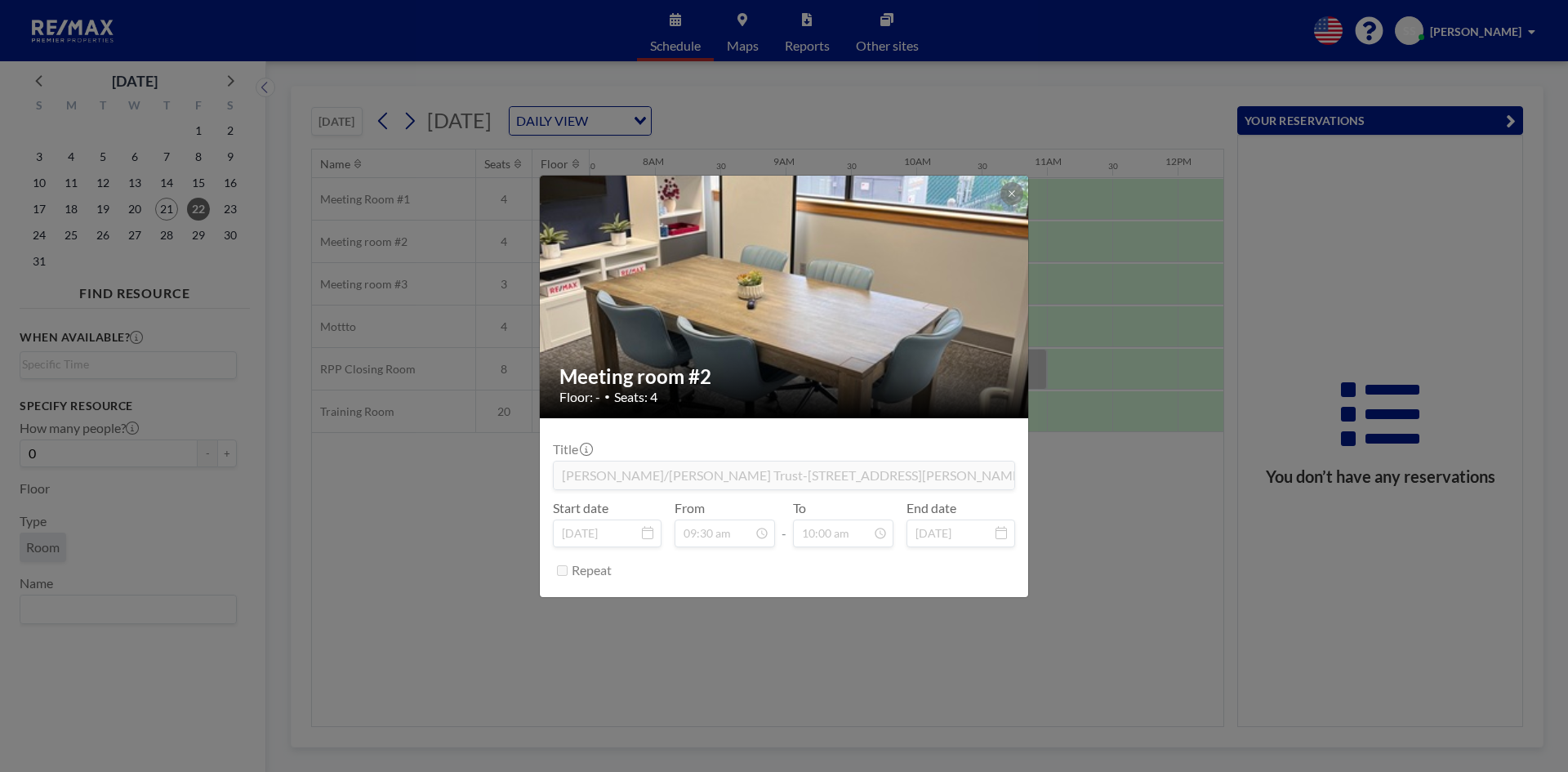
click at [1143, 586] on div "Meeting room #2 Floor: - • Seats: 4 Title [PERSON_NAME]/[PERSON_NAME] Trust-102…" at bounding box center [784, 386] width 1568 height 772
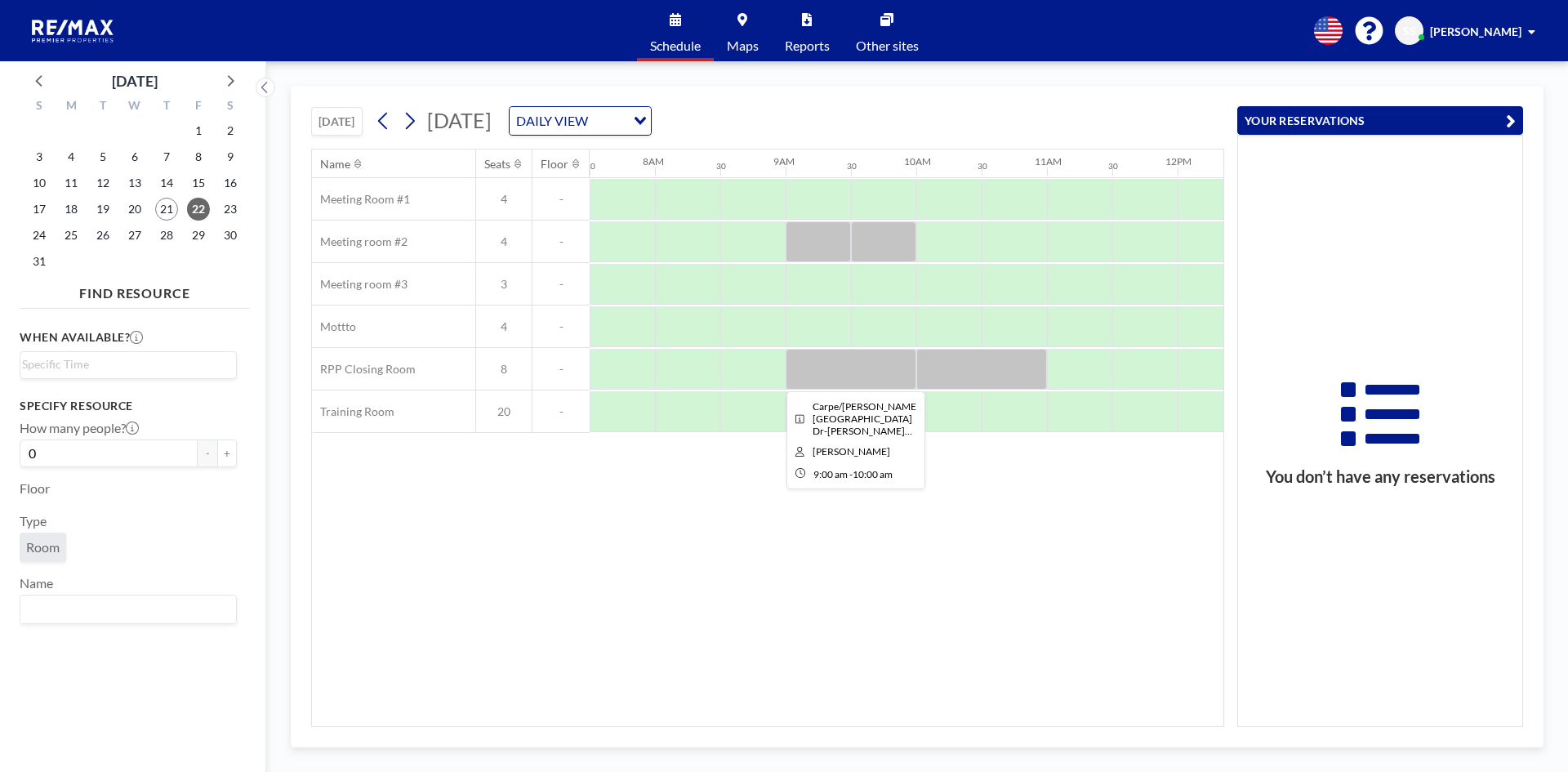
click at [830, 365] on div at bounding box center [850, 369] width 131 height 41
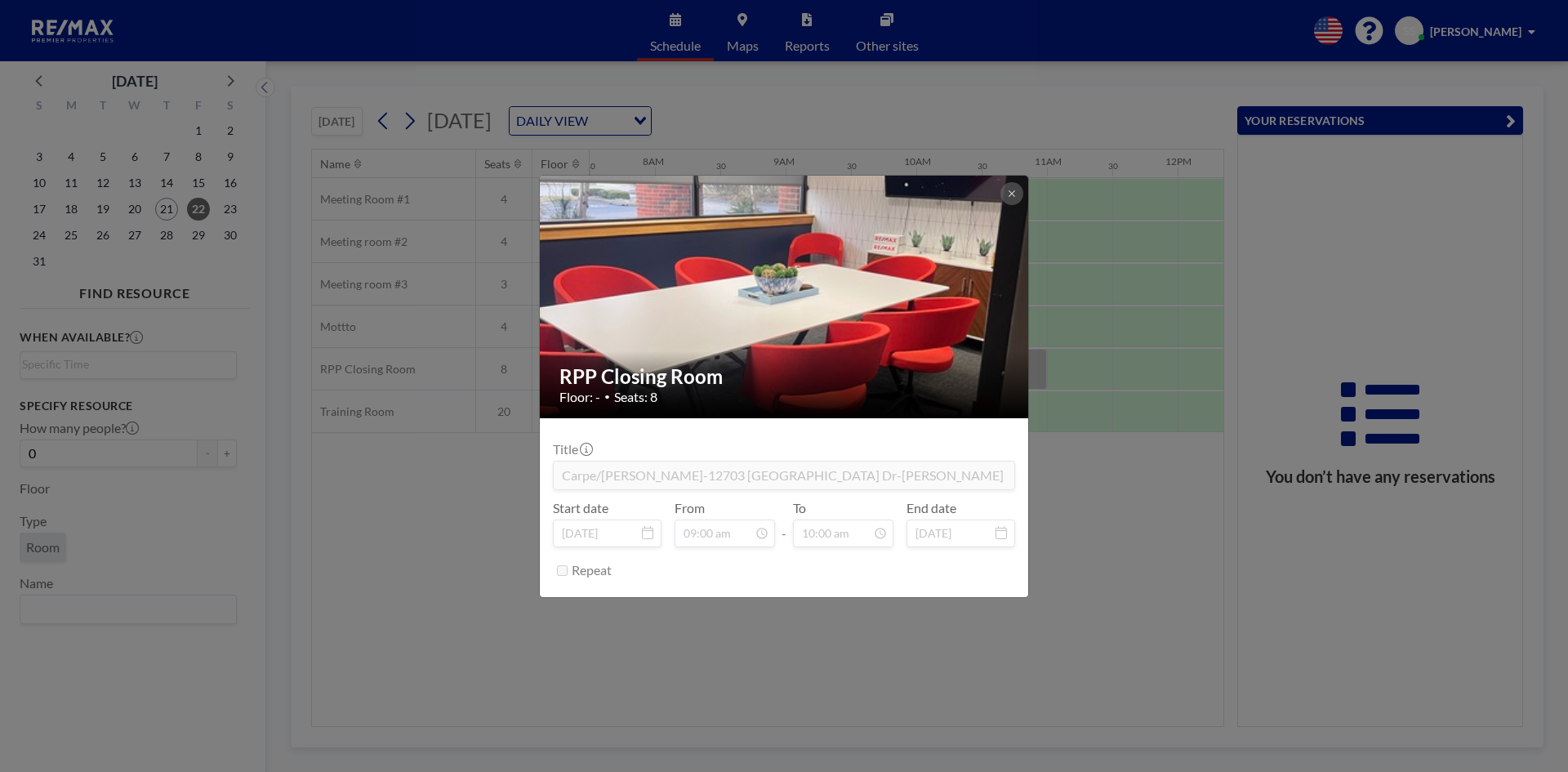
click at [1073, 490] on div "RPP Closing Room Floor: - • Seats: 8 Title Carpe/[PERSON_NAME]-[STREET_ADDRESS]…" at bounding box center [784, 386] width 1568 height 772
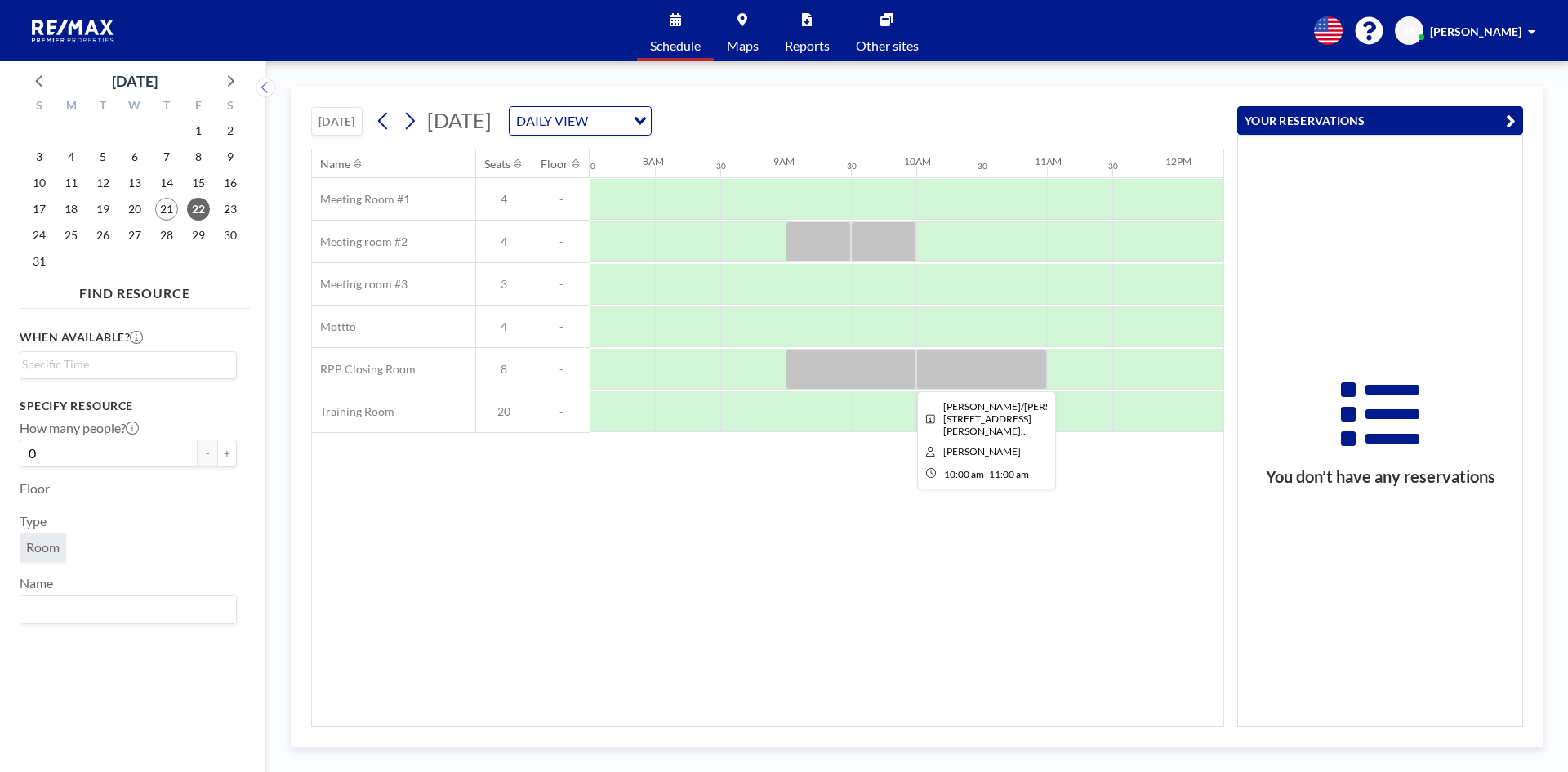
click at [994, 367] on div at bounding box center [981, 369] width 131 height 41
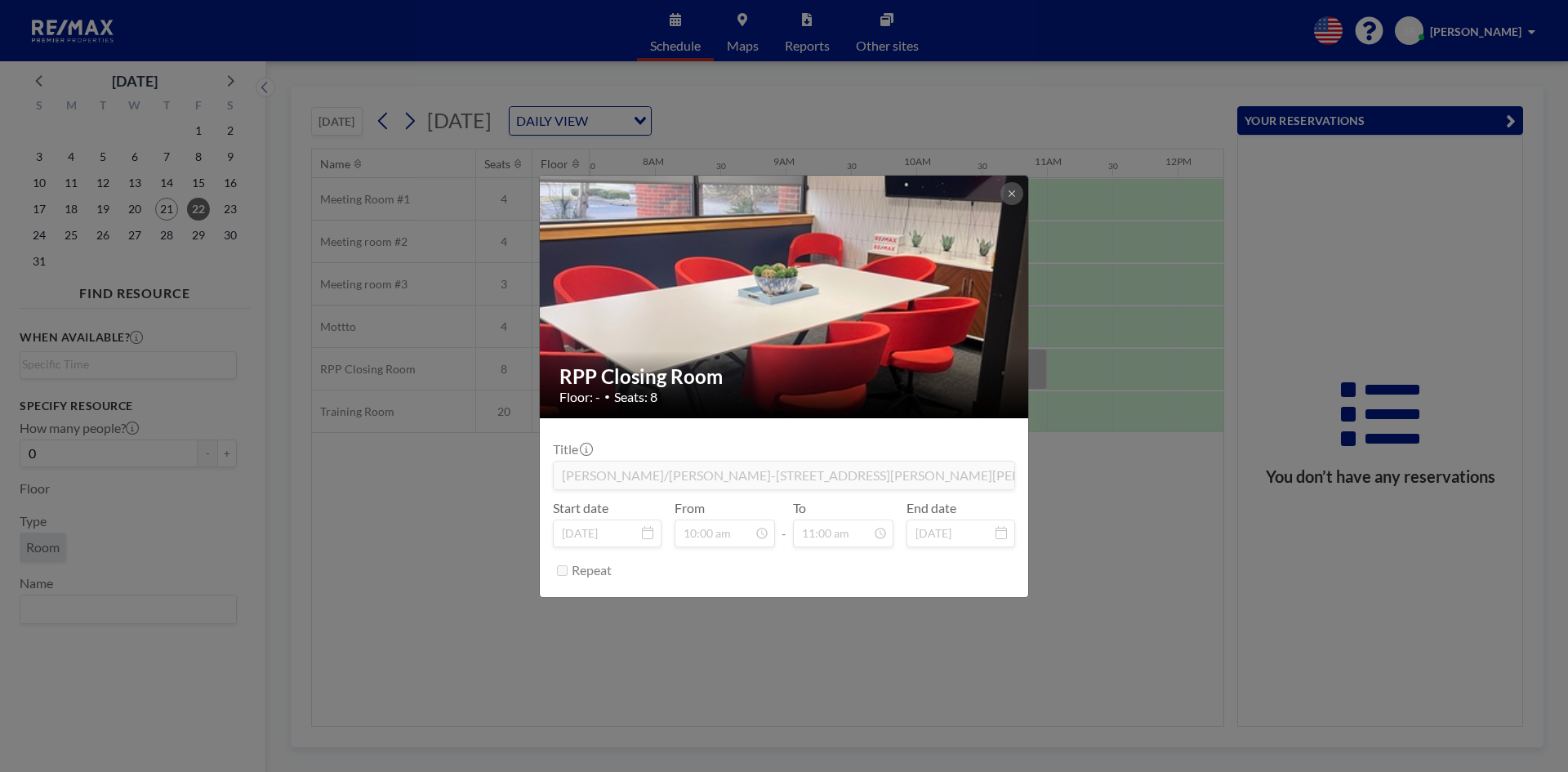
click at [1088, 512] on div "RPP Closing Room Floor: - • Seats: 8 Title [PERSON_NAME]/[PERSON_NAME]-[STREET_…" at bounding box center [784, 386] width 1568 height 772
